Goal: Information Seeking & Learning: Learn about a topic

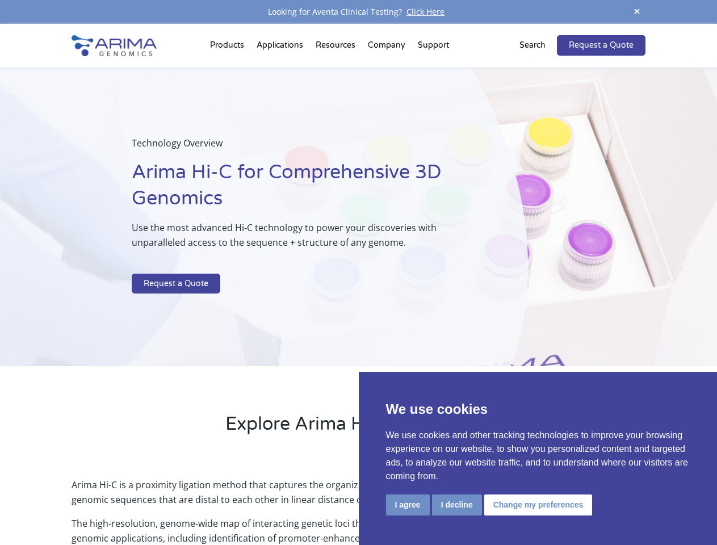
click at [358, 273] on p at bounding box center [301, 266] width 339 height 15
click at [408, 505] on button "I agree" at bounding box center [408, 505] width 44 height 21
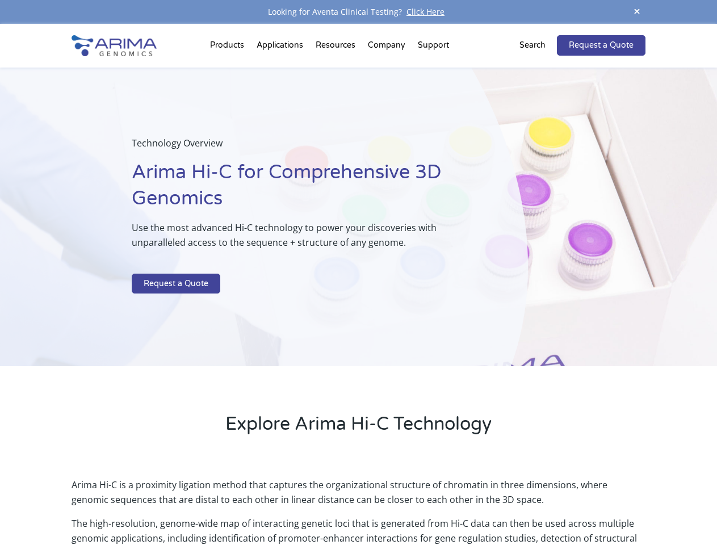
click at [457, 505] on p "Arima Hi-C is a proximity ligation method that captures the organizational stru…" at bounding box center [359, 497] width 574 height 39
click at [537, 505] on p "Arima Hi-C is a proximity ligation method that captures the organizational stru…" at bounding box center [359, 497] width 574 height 39
click at [637, 12] on span at bounding box center [637, 12] width 17 height 15
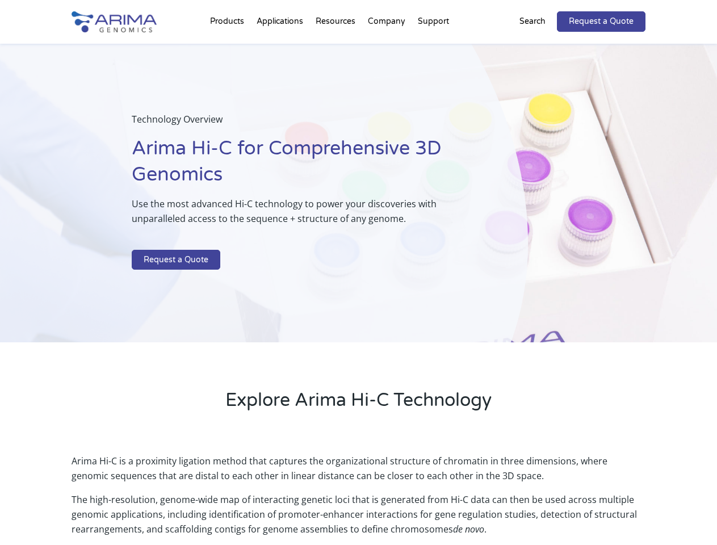
click at [358, 285] on div "Technology Overview Arima Hi-C for Comprehensive 3D Genomics Use the most advan…" at bounding box center [264, 193] width 528 height 299
click at [229, 48] on div "Technology Overview Arima Hi-C for Comprehensive 3D Genomics Use the most advan…" at bounding box center [264, 193] width 528 height 299
click at [337, 48] on div "Technology Overview Arima Hi-C for Comprehensive 3D Genomics Use the most advan…" at bounding box center [264, 193] width 528 height 299
click at [387, 48] on div "Technology Overview Arima Hi-C for Comprehensive 3D Genomics Use the most advan…" at bounding box center [264, 193] width 528 height 299
click at [433, 48] on div "Technology Overview Arima Hi-C for Comprehensive 3D Genomics Use the most advan…" at bounding box center [264, 193] width 528 height 299
